Goal: Information Seeking & Learning: Check status

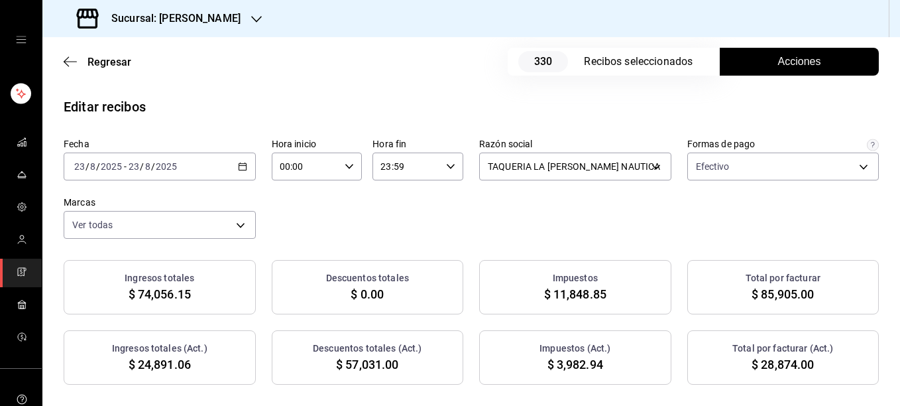
click at [229, 25] on div "Sucursal: [PERSON_NAME]" at bounding box center [160, 18] width 214 height 37
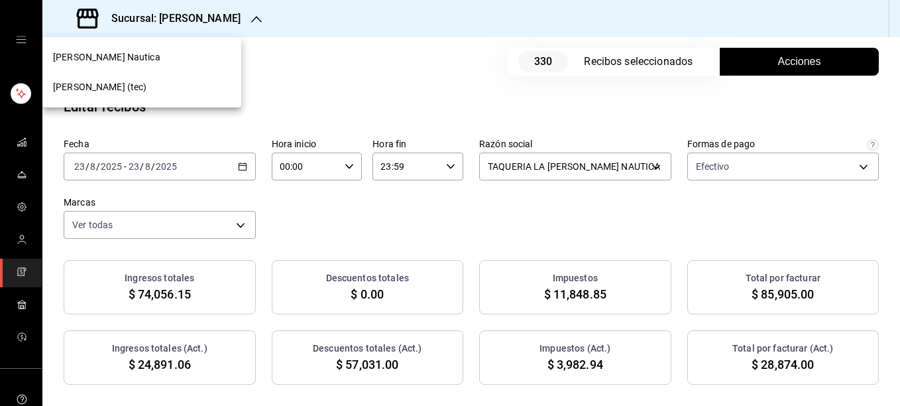
click at [116, 83] on span "[PERSON_NAME] (tec)" at bounding box center [100, 87] width 94 height 14
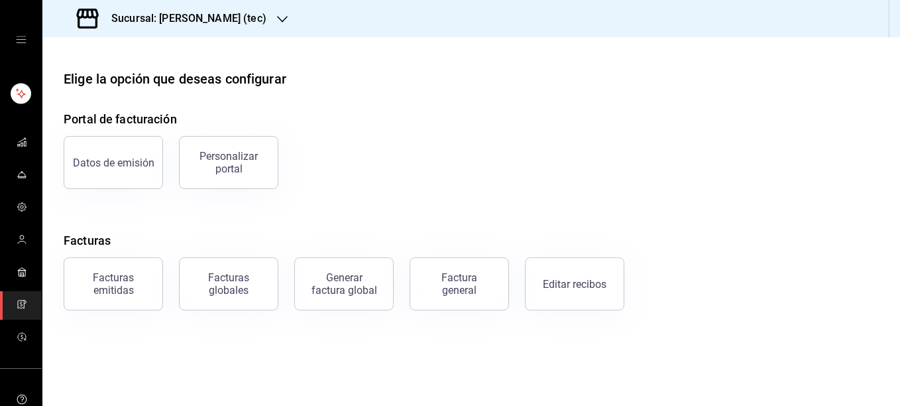
click at [177, 23] on h3 "Sucursal: [PERSON_NAME] (tec)" at bounding box center [184, 19] width 166 height 16
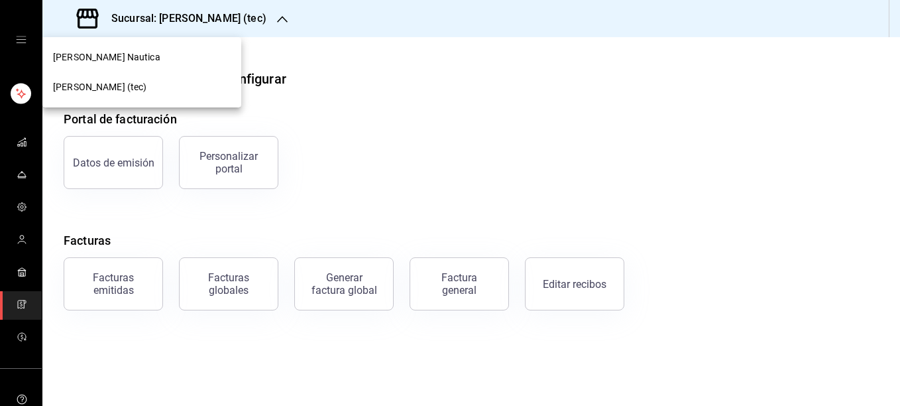
click at [117, 62] on div "[PERSON_NAME] Nautica" at bounding box center [142, 57] width 178 height 14
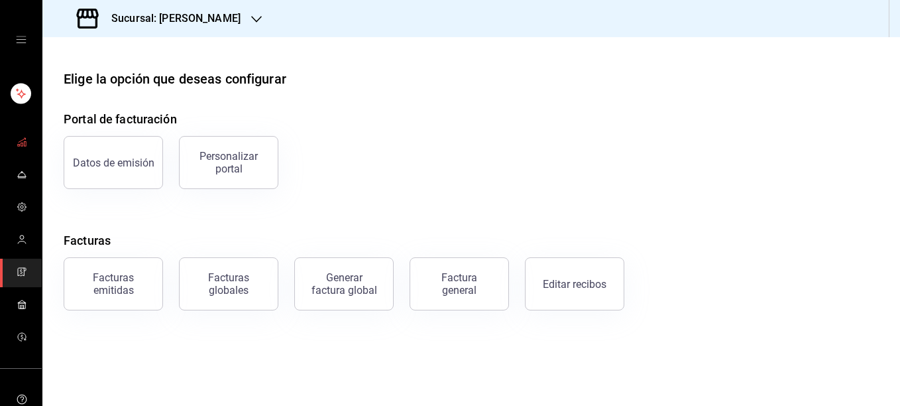
click at [17, 138] on icon "mailbox folders" at bounding box center [22, 142] width 11 height 11
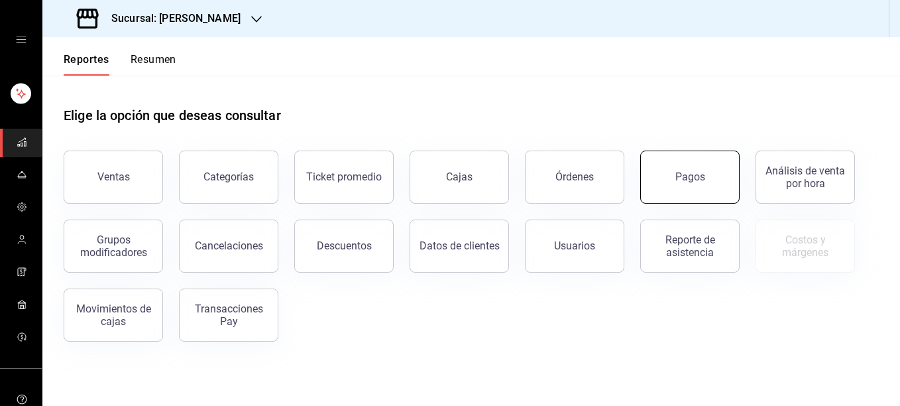
click at [651, 156] on button "Pagos" at bounding box center [689, 176] width 99 height 53
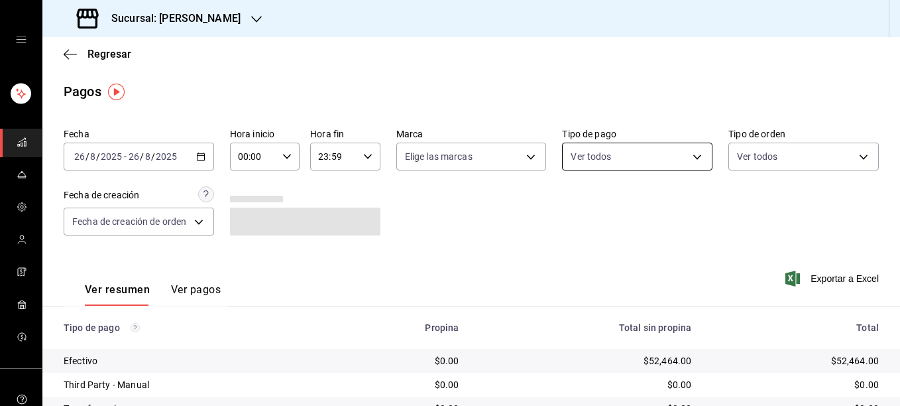
click at [621, 153] on body "Sucursal: [PERSON_NAME] Regresar Pagos Fecha [DATE] [DATE] - [DATE] [DATE] Hora…" at bounding box center [450, 203] width 900 height 406
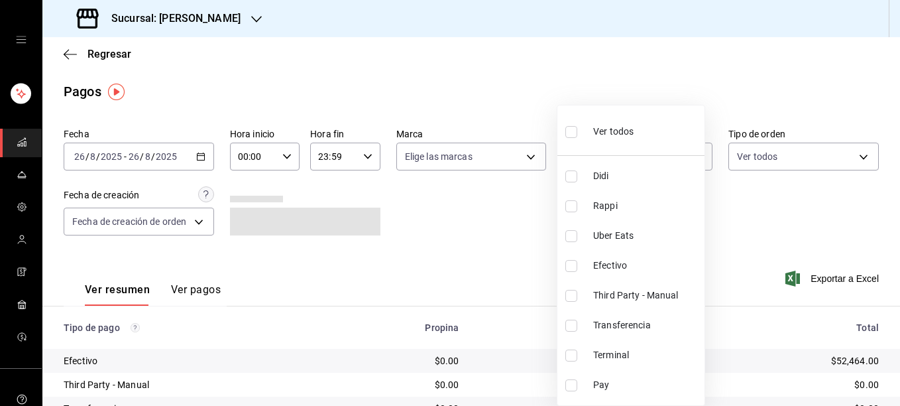
click at [574, 355] on input "checkbox" at bounding box center [571, 355] width 12 height 12
checkbox input "true"
type input "ce48f031-3122-4296-b74d-da47a0a111b2"
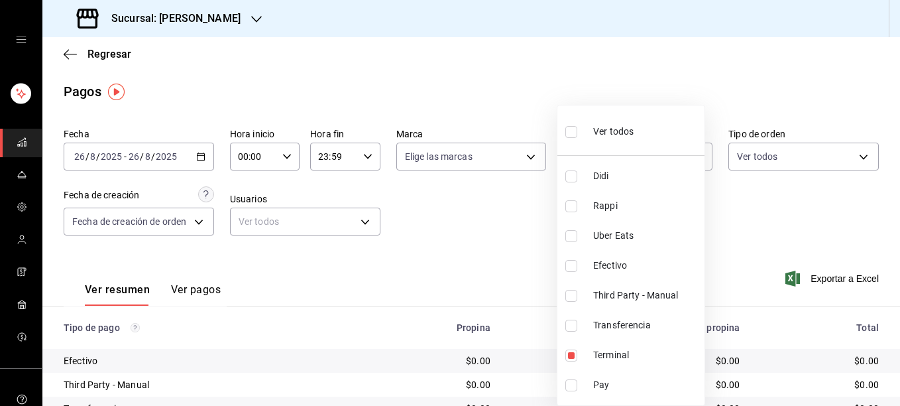
drag, startPoint x: 897, startPoint y: 123, endPoint x: 899, endPoint y: 155, distance: 32.5
click at [899, 155] on div at bounding box center [450, 203] width 900 height 406
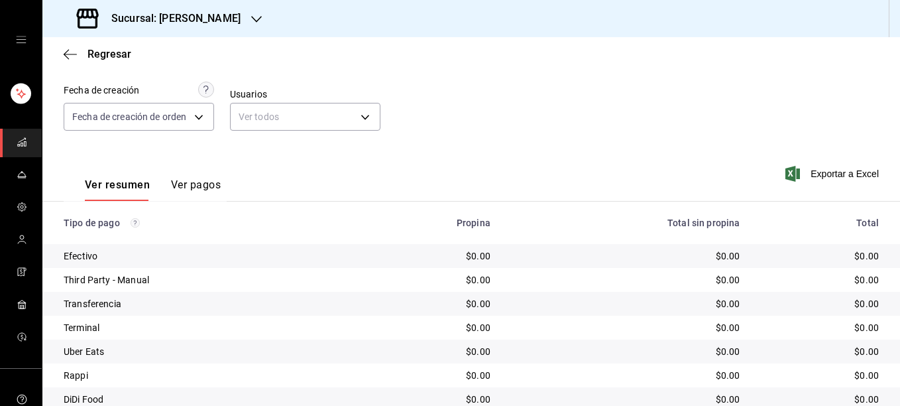
scroll to position [117, 0]
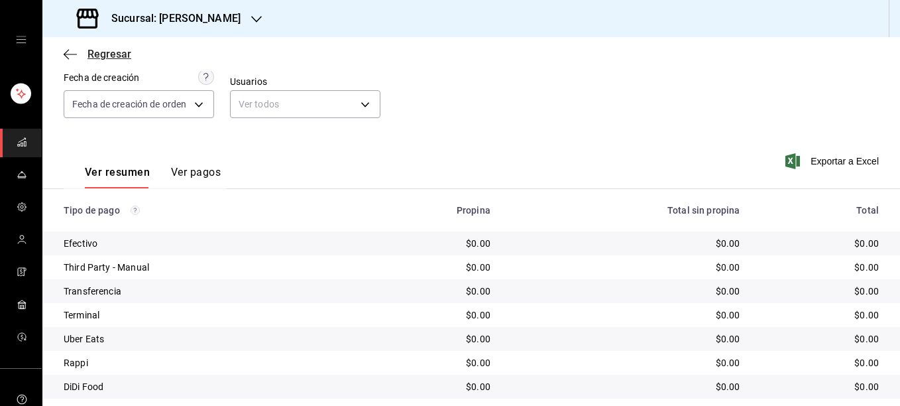
click at [68, 55] on icon "button" at bounding box center [70, 54] width 13 height 12
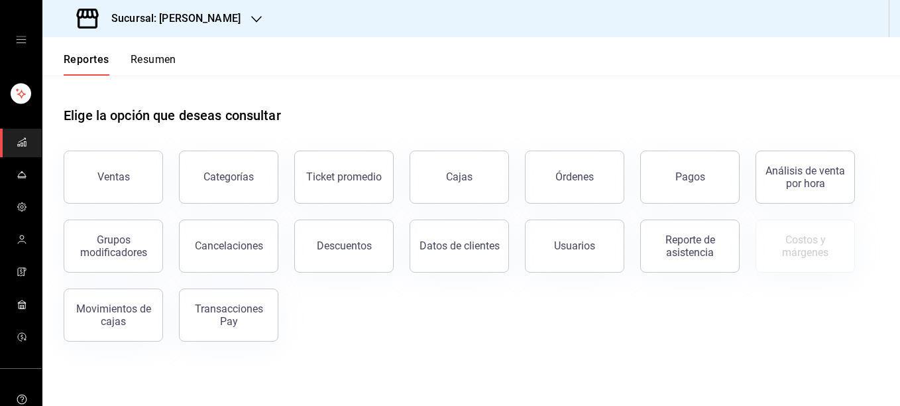
click at [229, 19] on div "Sucursal: [PERSON_NAME]" at bounding box center [160, 18] width 214 height 37
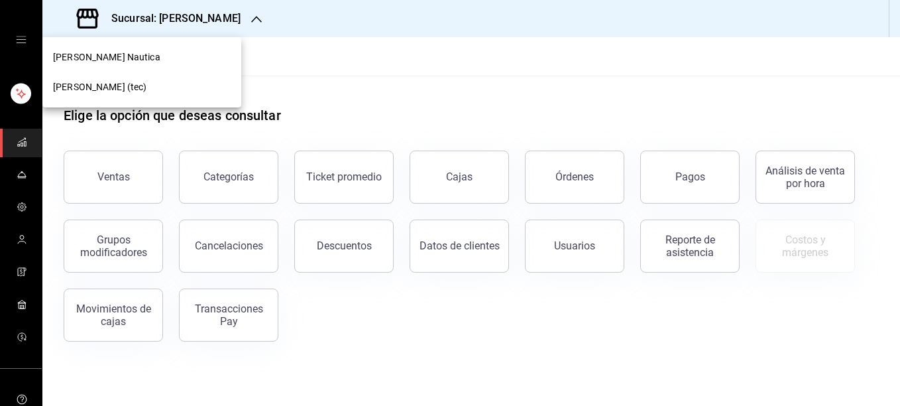
click at [114, 85] on span "[PERSON_NAME] (tec)" at bounding box center [100, 87] width 94 height 14
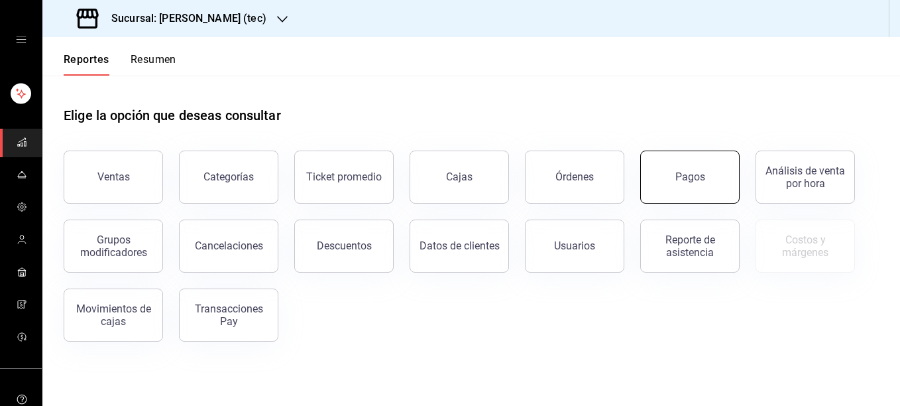
click at [696, 185] on button "Pagos" at bounding box center [689, 176] width 99 height 53
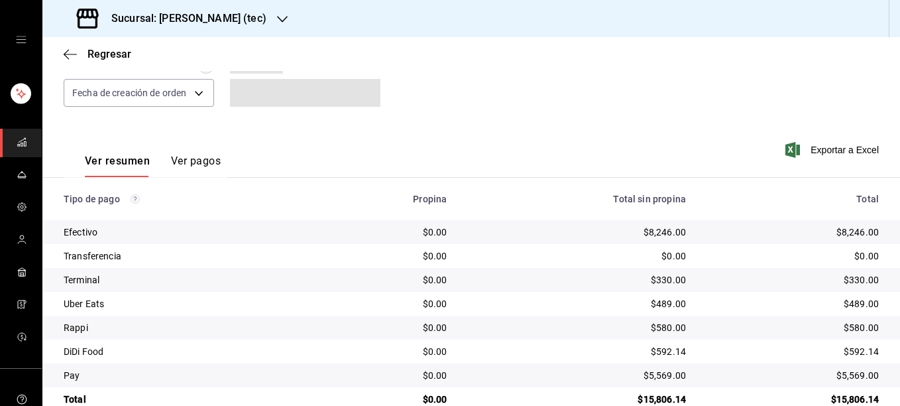
scroll to position [131, 0]
